Goal: Task Accomplishment & Management: Use online tool/utility

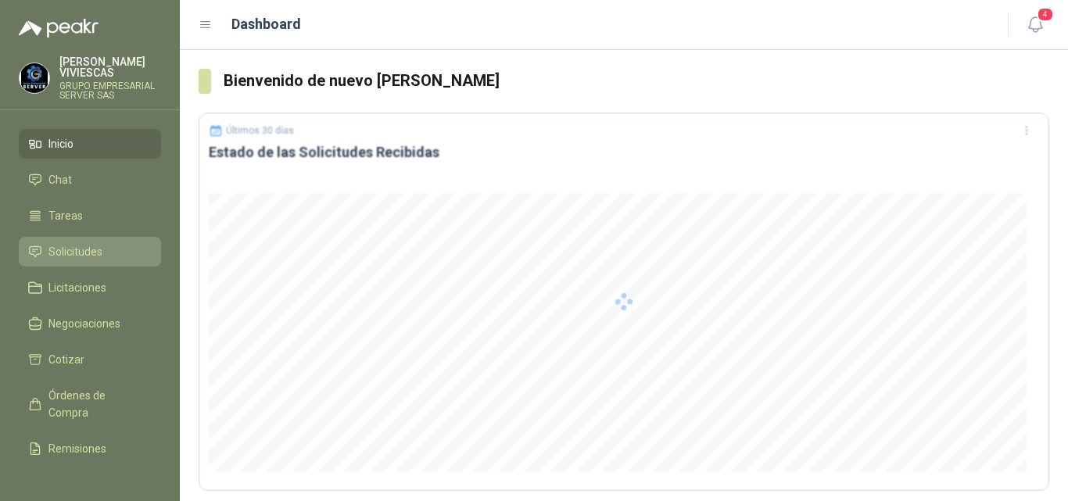
click at [81, 245] on span "Solicitudes" at bounding box center [75, 251] width 54 height 17
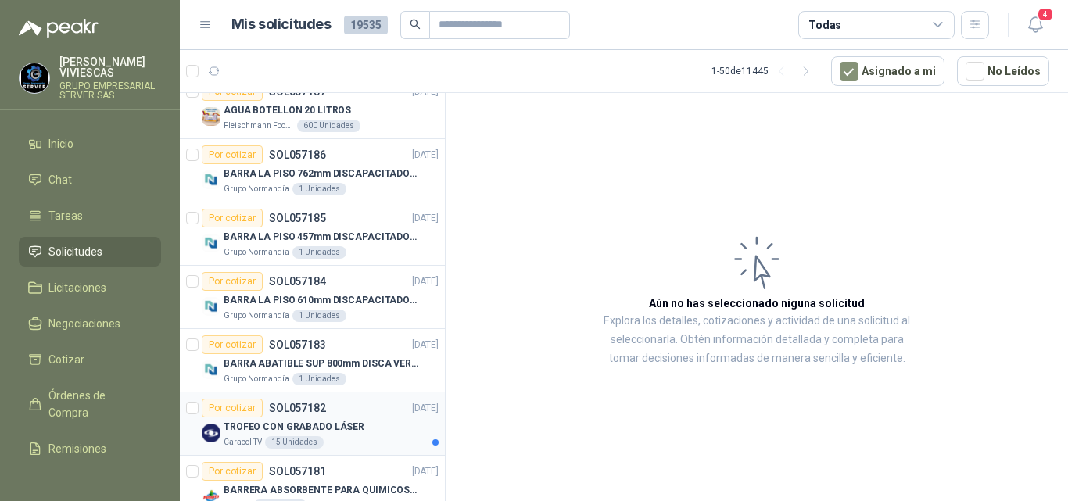
scroll to position [156, 0]
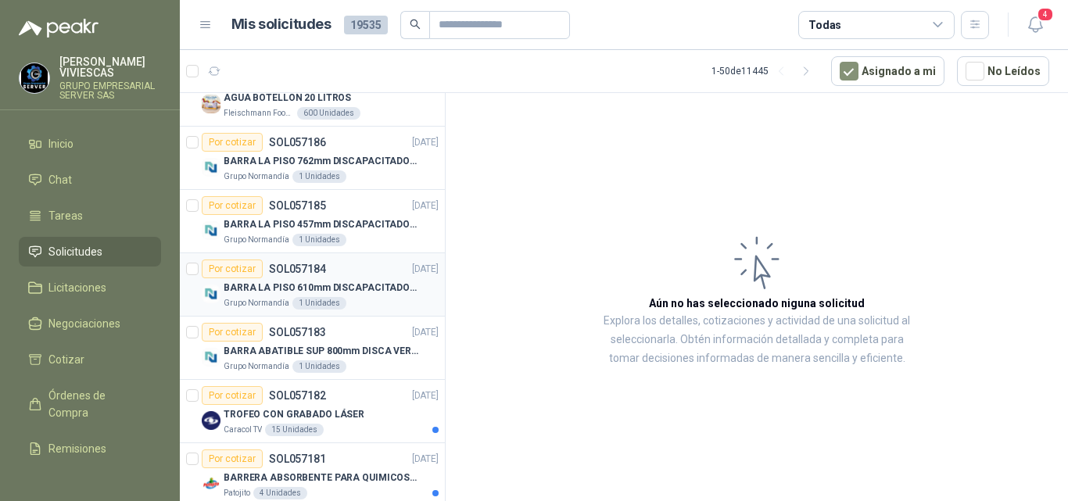
click at [290, 284] on p "BARRA LA PISO 610mm DISCAPACITADOS SOCO" at bounding box center [321, 288] width 195 height 15
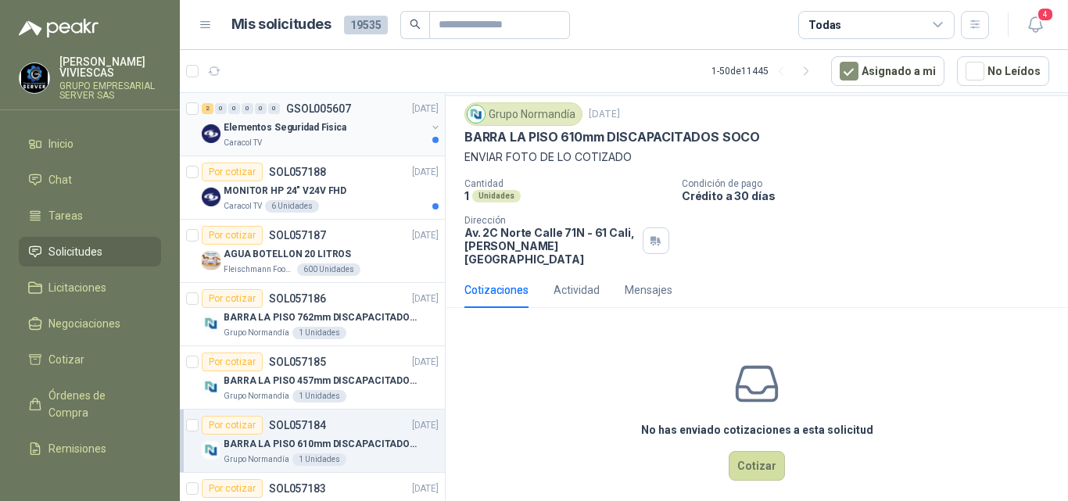
click at [292, 123] on p "Elementos Seguridad Fisica" at bounding box center [285, 127] width 123 height 15
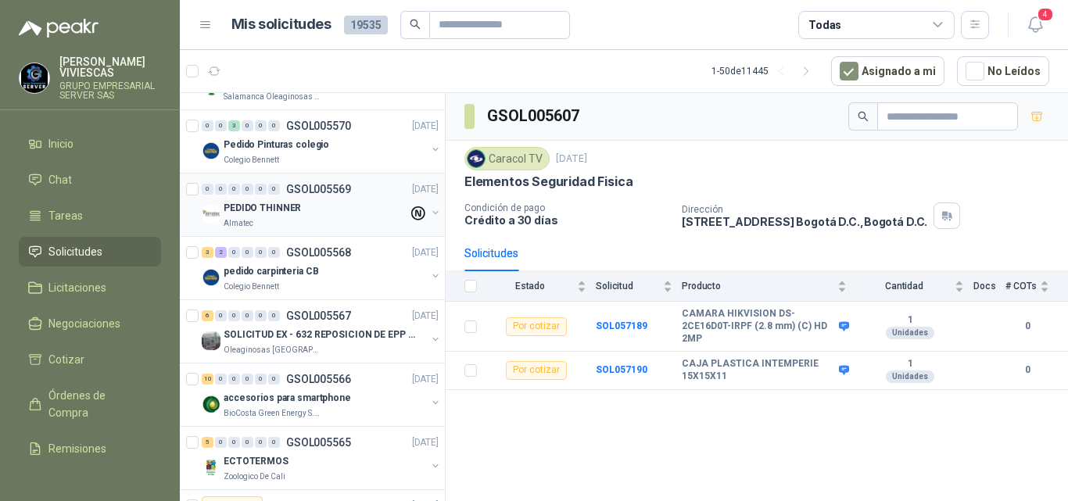
scroll to position [1720, 0]
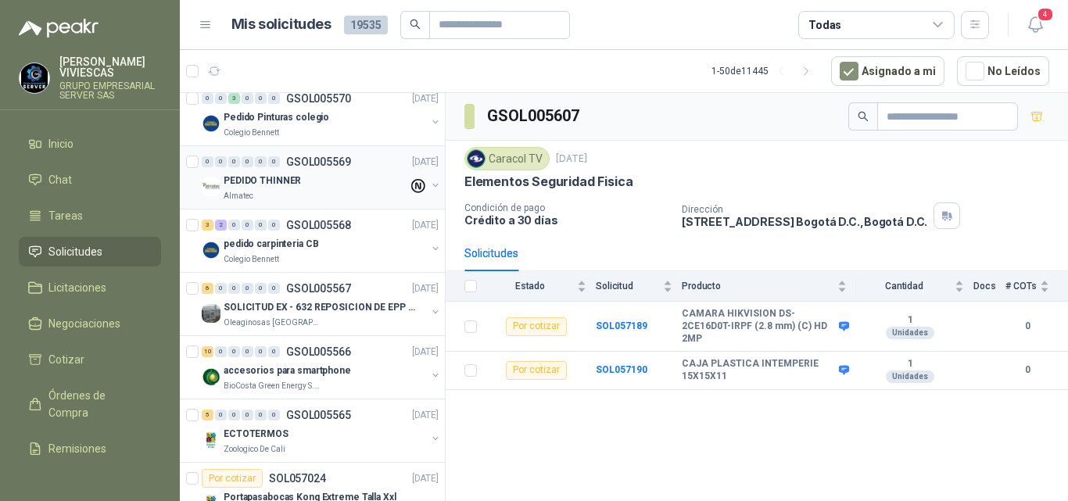
click at [280, 174] on p "PEDIDO THINNER" at bounding box center [262, 181] width 77 height 15
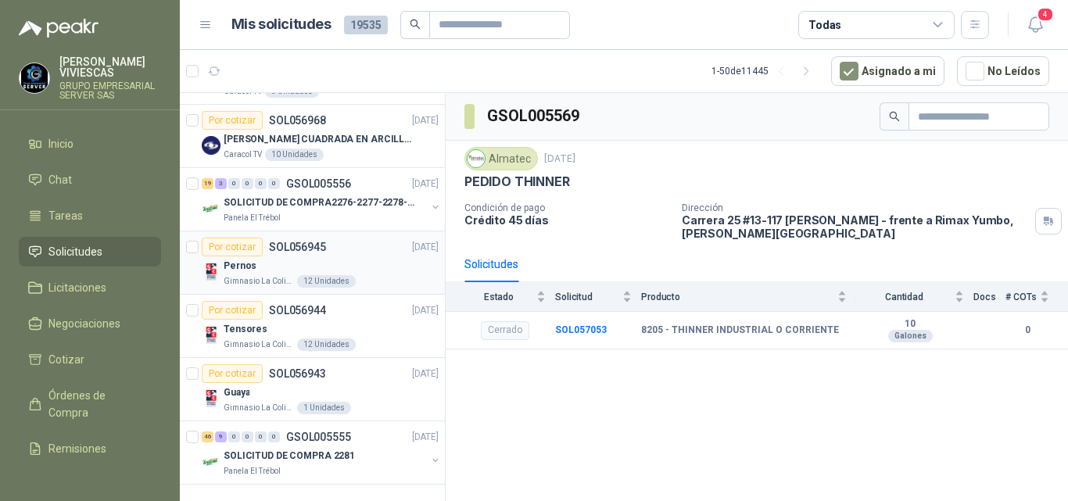
scroll to position [2787, 0]
click at [249, 242] on div "Por cotizar" at bounding box center [232, 247] width 61 height 19
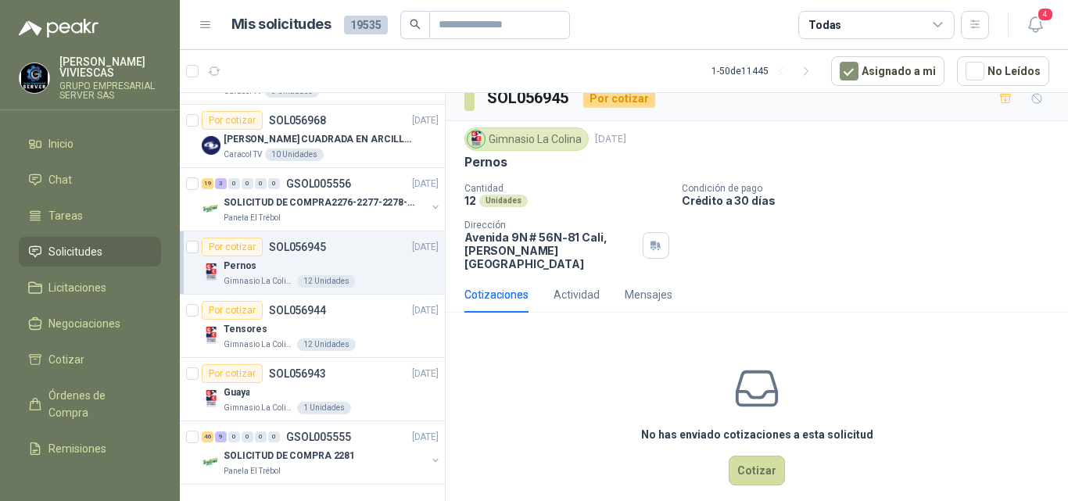
scroll to position [21, 0]
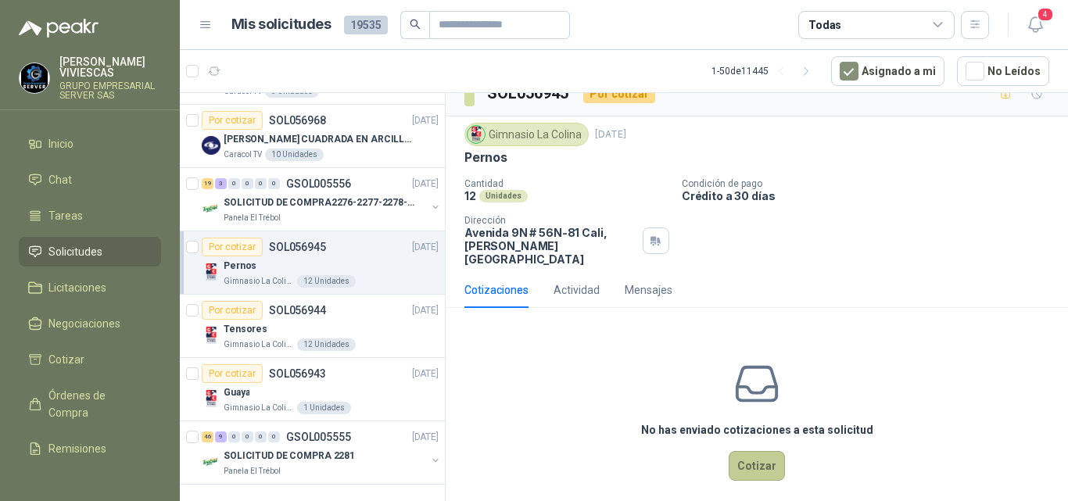
click at [748, 451] on button "Cotizar" at bounding box center [756, 466] width 56 height 30
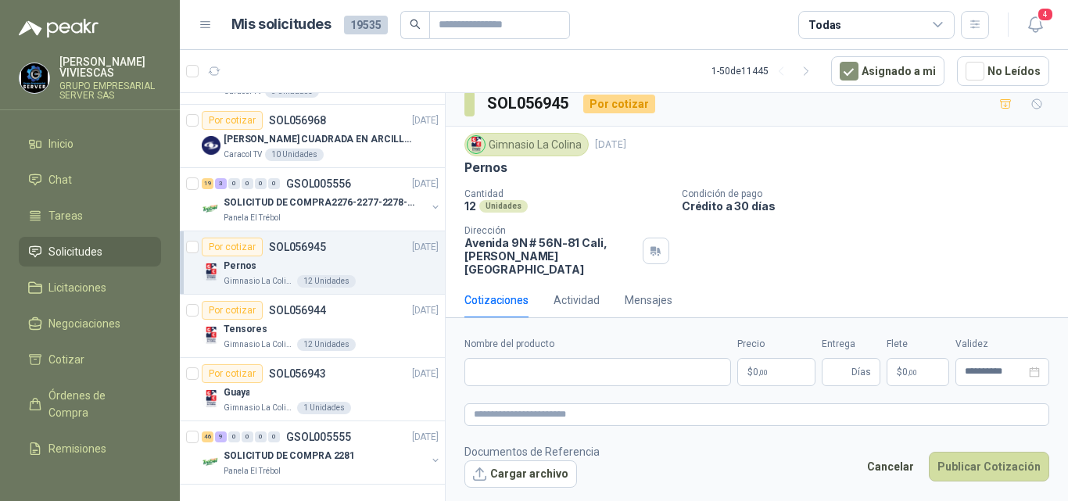
scroll to position [0, 0]
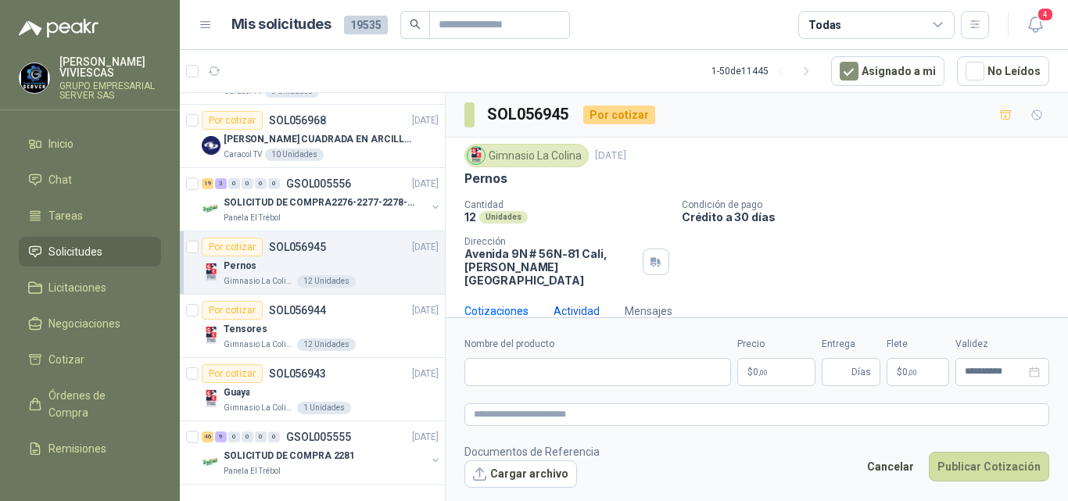
click at [575, 302] on div "Actividad" at bounding box center [576, 310] width 46 height 17
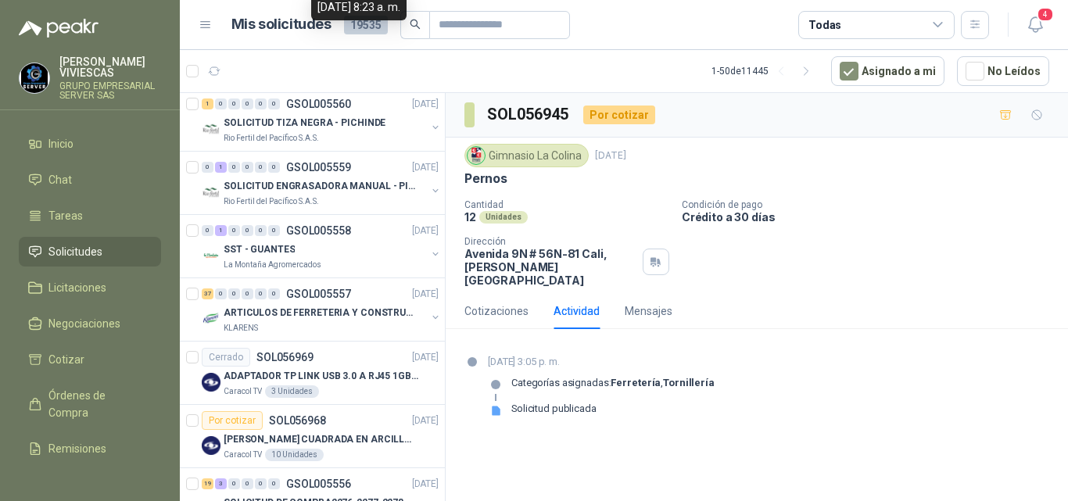
scroll to position [2787, 0]
